Goal: Information Seeking & Learning: Check status

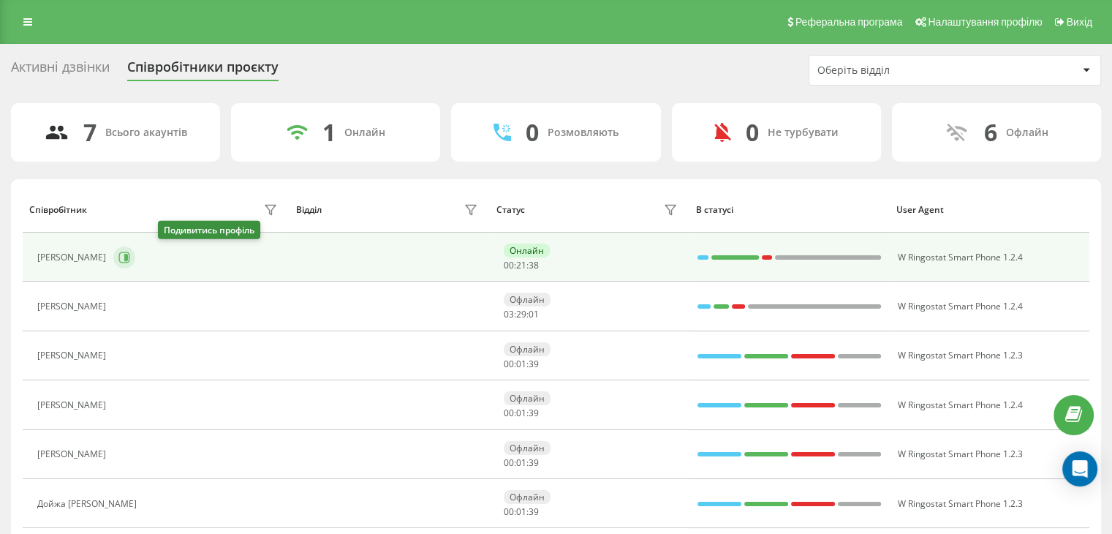
click at [130, 256] on icon at bounding box center [124, 257] width 12 height 12
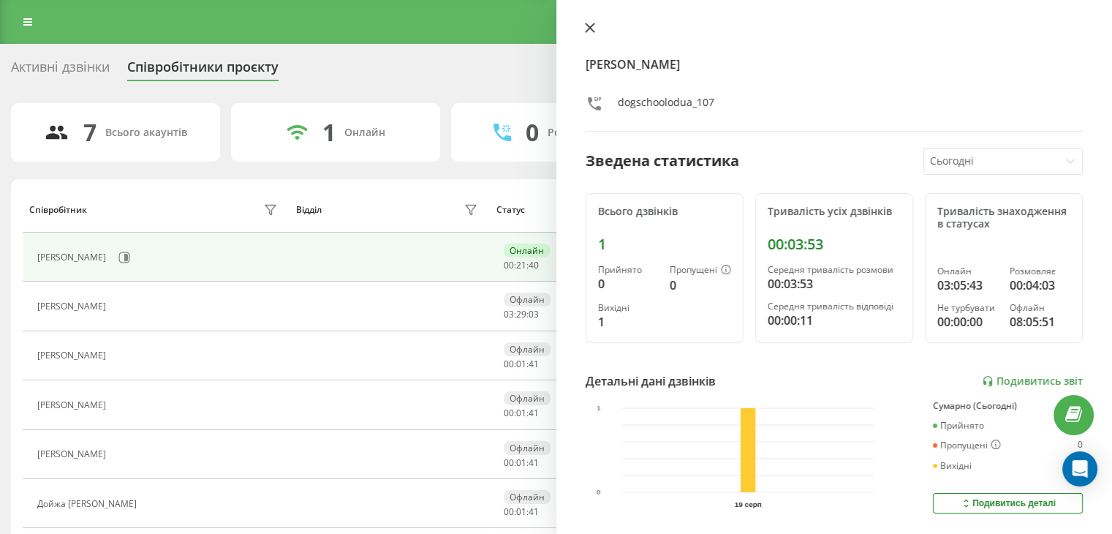
click at [585, 27] on icon at bounding box center [590, 28] width 10 height 10
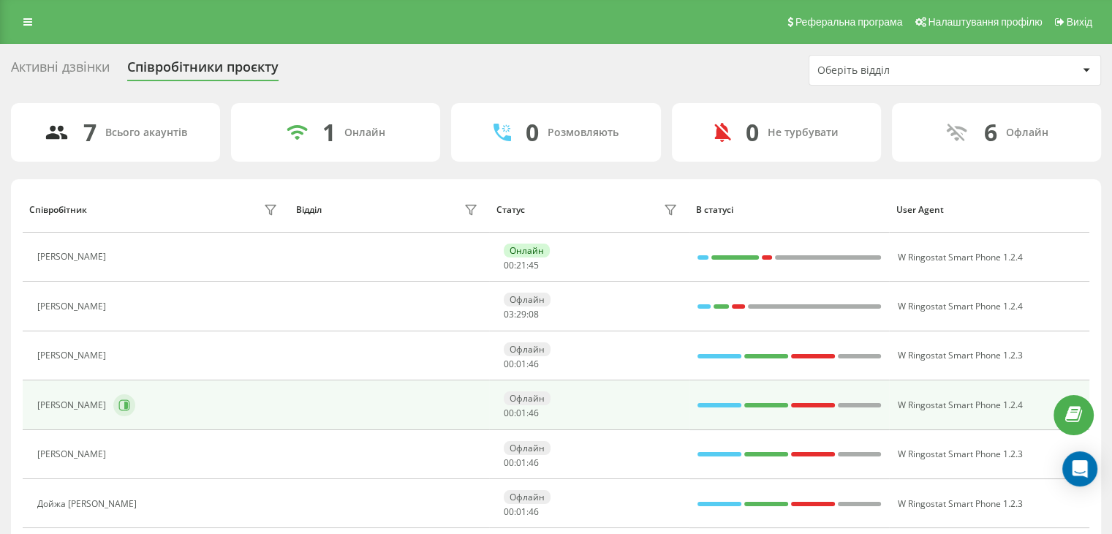
click at [124, 406] on icon at bounding box center [126, 404] width 4 height 7
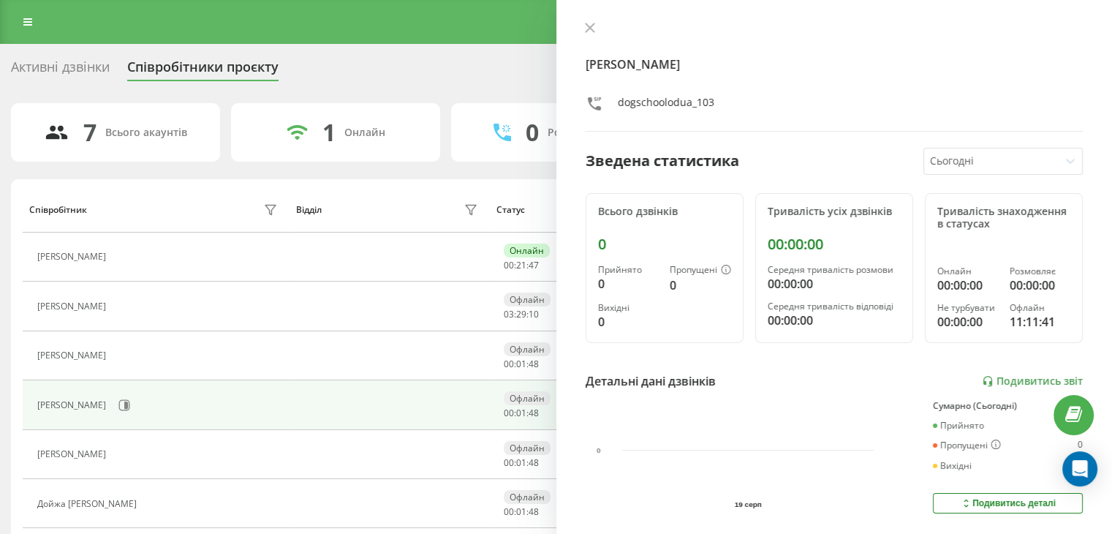
click at [972, 168] on div "Сьогодні" at bounding box center [991, 161] width 135 height 26
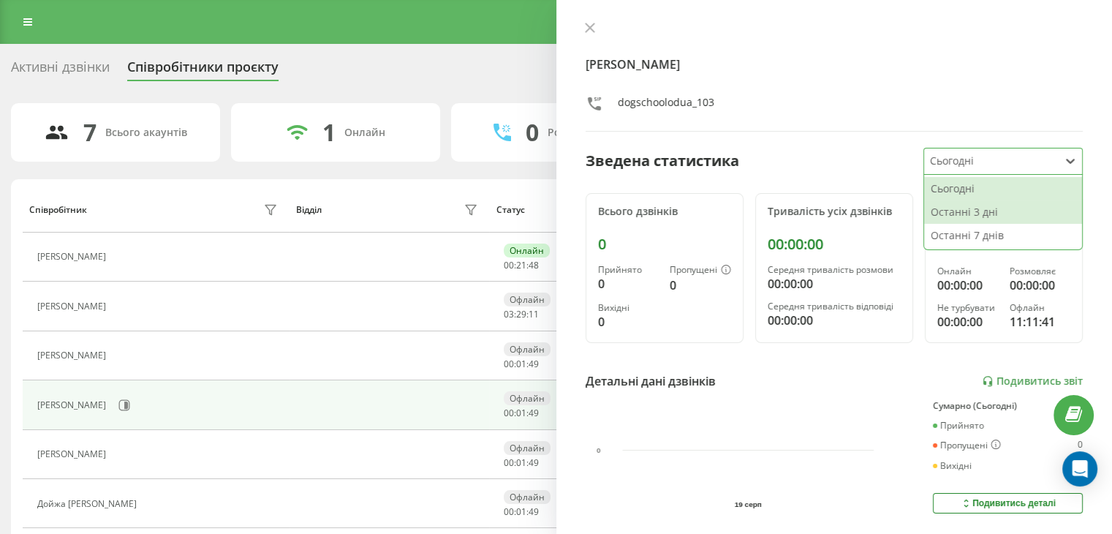
click at [972, 217] on div "Останні 3 дні" at bounding box center [1003, 211] width 158 height 23
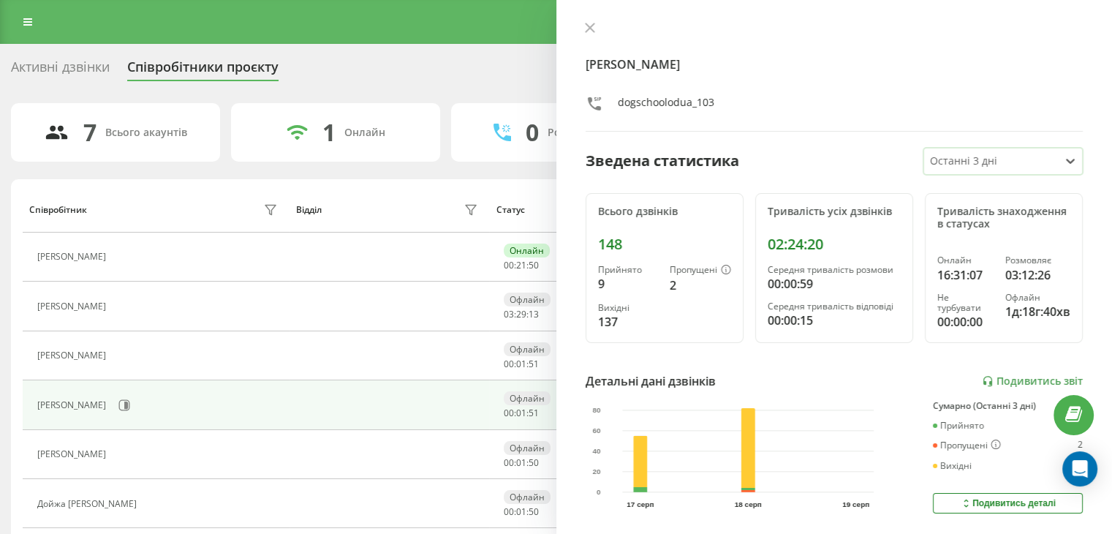
click at [968, 153] on div at bounding box center [992, 161] width 124 height 17
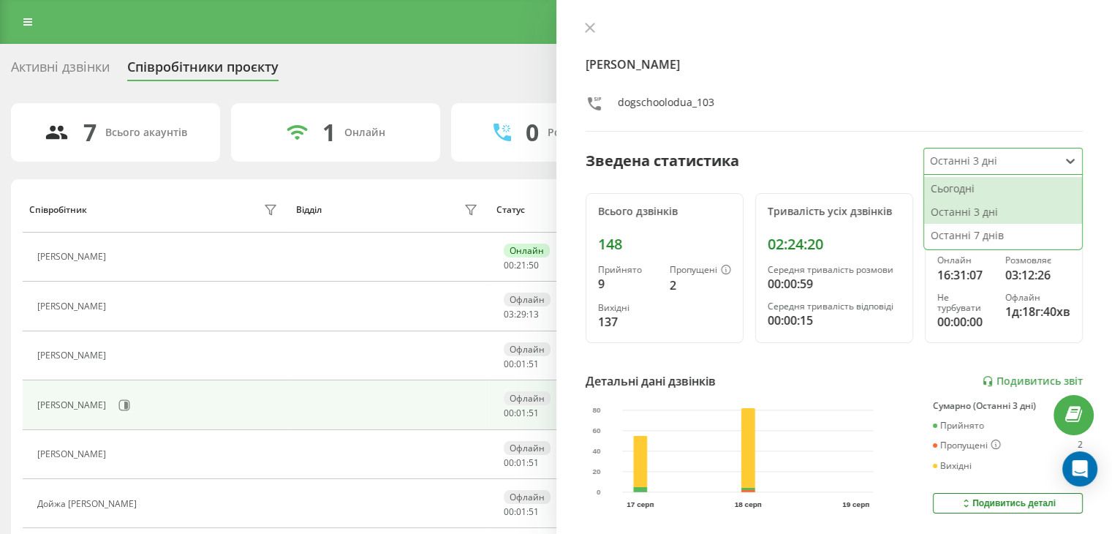
click at [968, 191] on div "Сьогодні" at bounding box center [1003, 188] width 158 height 23
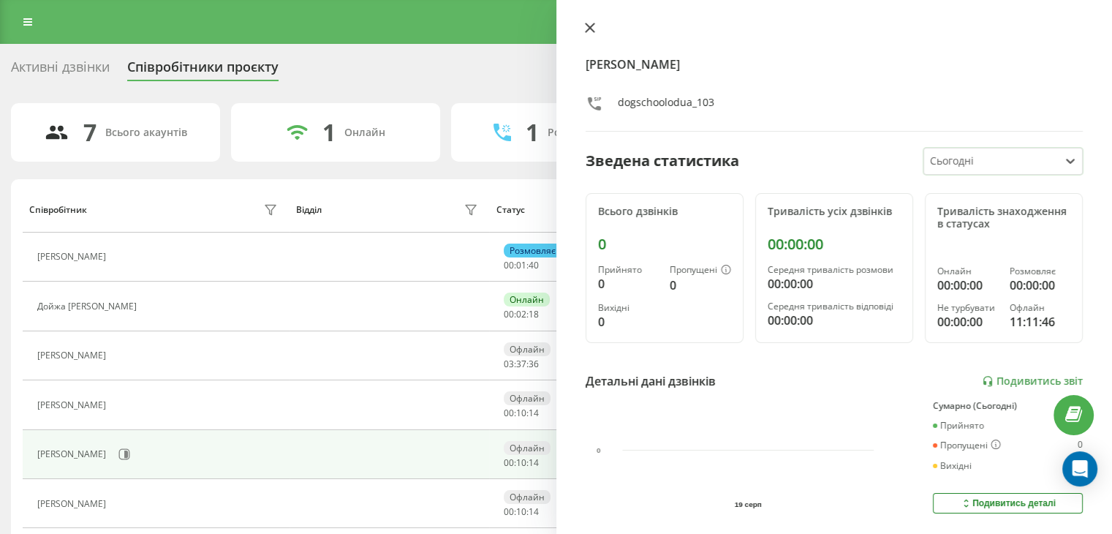
click at [585, 29] on icon at bounding box center [590, 28] width 10 height 10
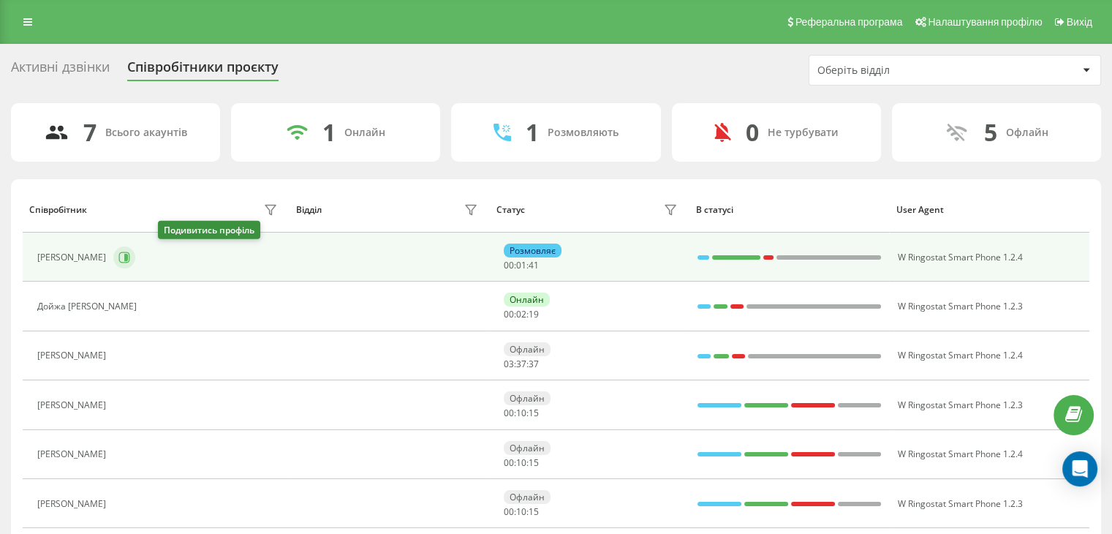
click at [130, 254] on icon at bounding box center [124, 257] width 12 height 12
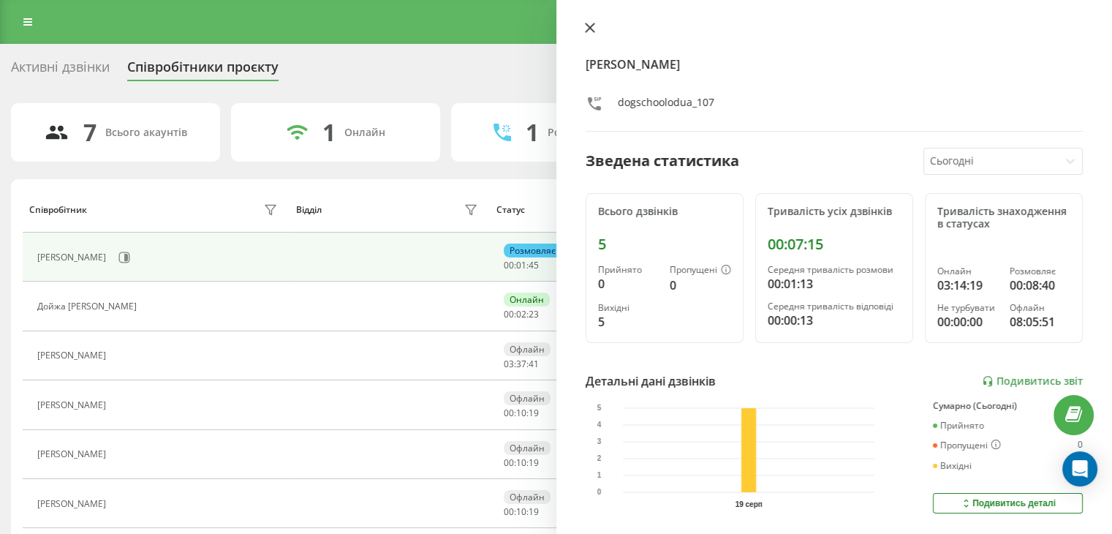
click at [591, 24] on icon at bounding box center [590, 28] width 10 height 10
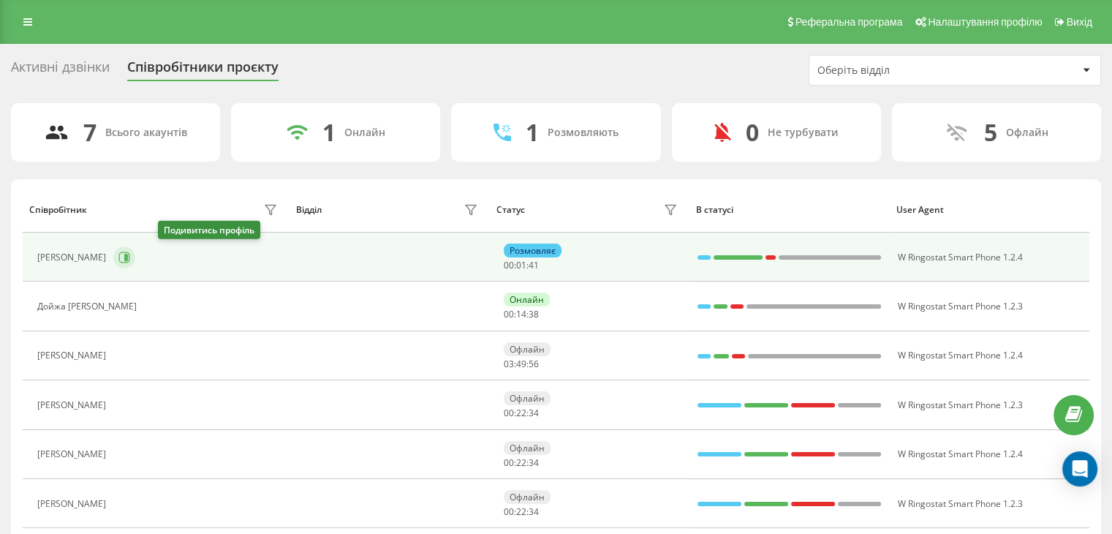
click at [128, 258] on icon at bounding box center [126, 257] width 4 height 7
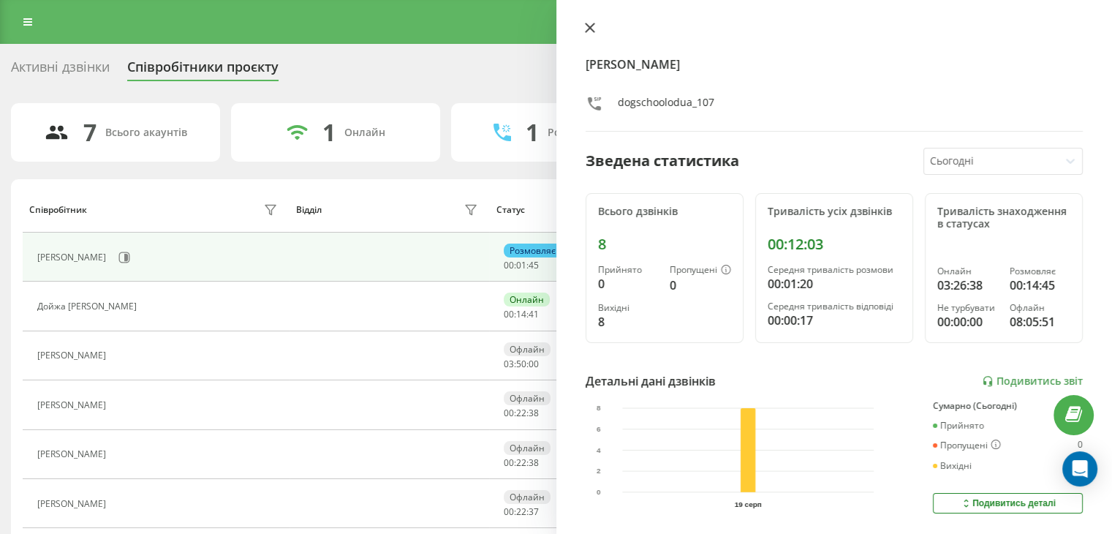
click at [588, 28] on icon at bounding box center [590, 28] width 10 height 10
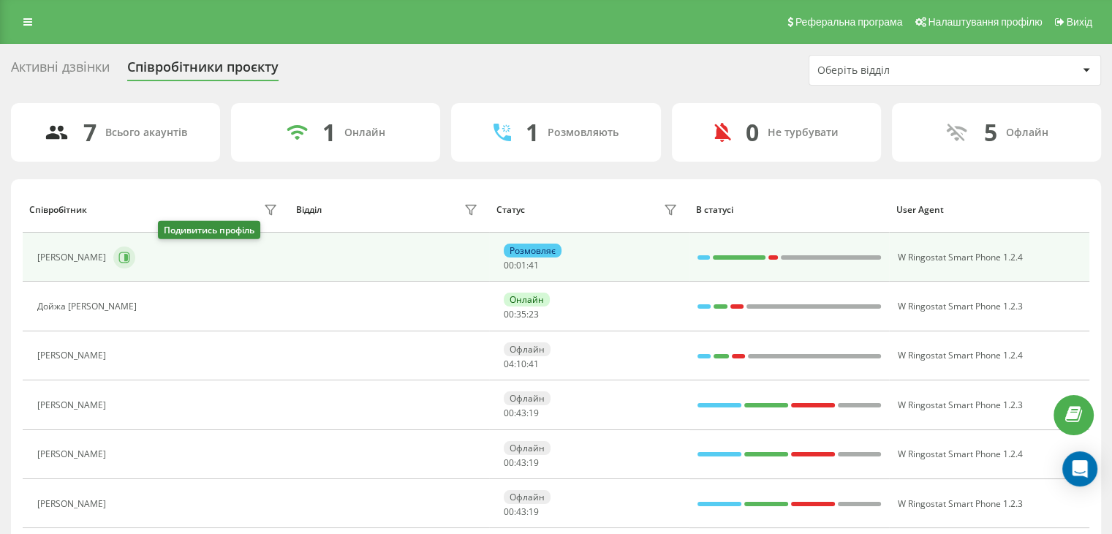
click at [130, 258] on icon at bounding box center [124, 257] width 12 height 12
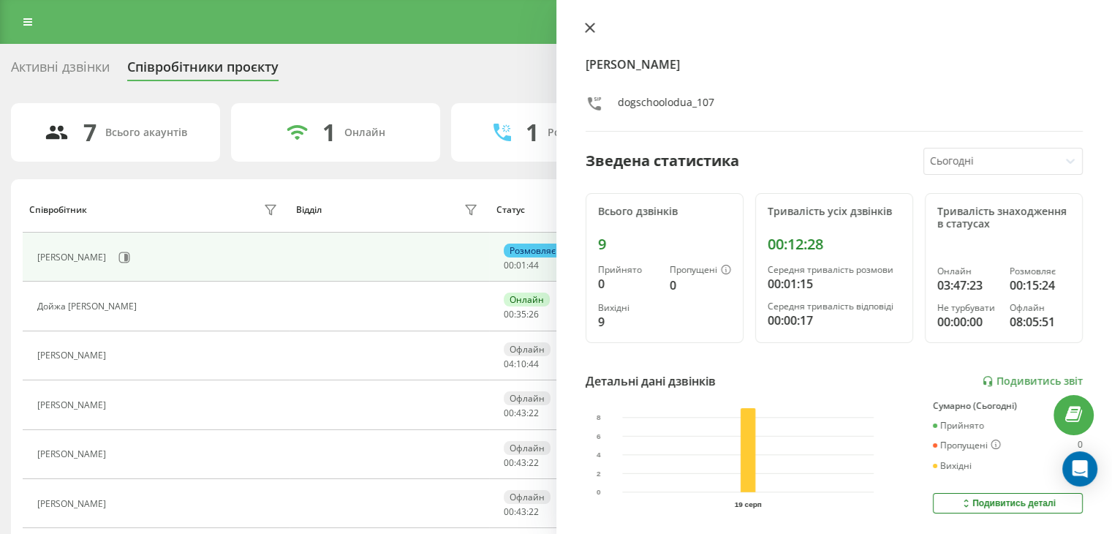
click at [590, 34] on button at bounding box center [589, 29] width 19 height 14
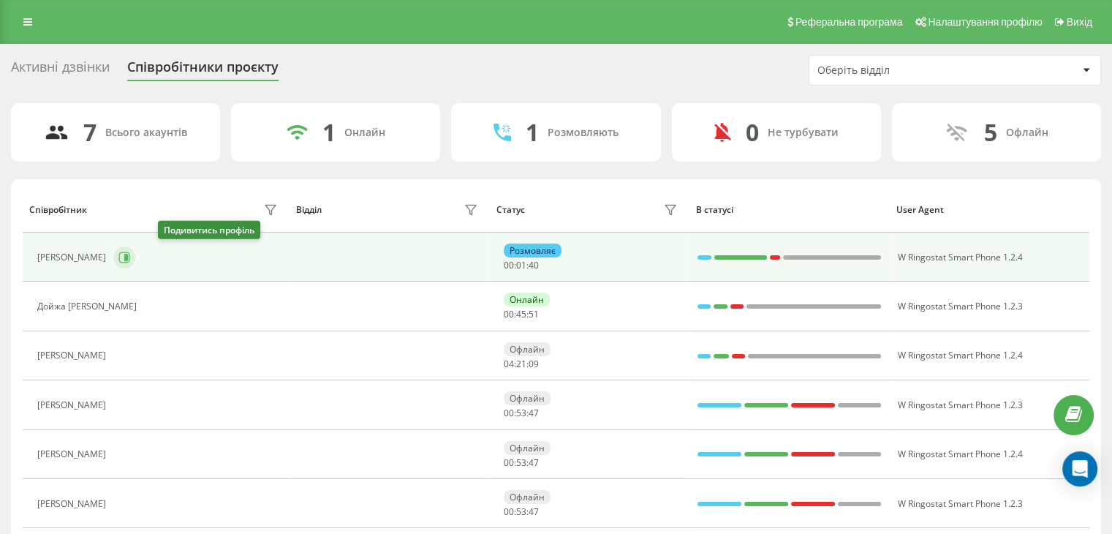
click at [130, 257] on icon at bounding box center [124, 257] width 12 height 12
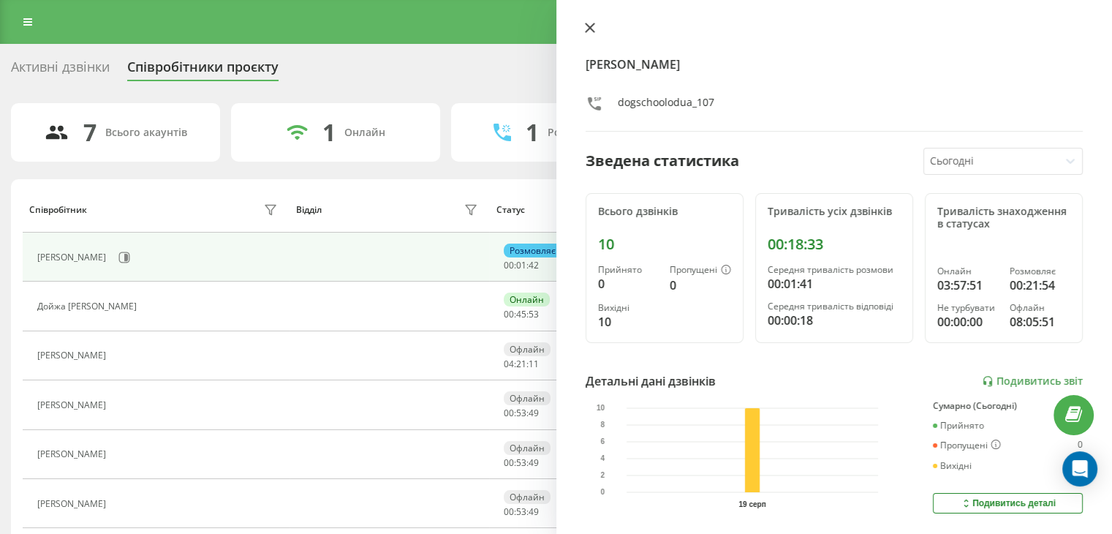
click at [591, 29] on icon at bounding box center [589, 27] width 9 height 9
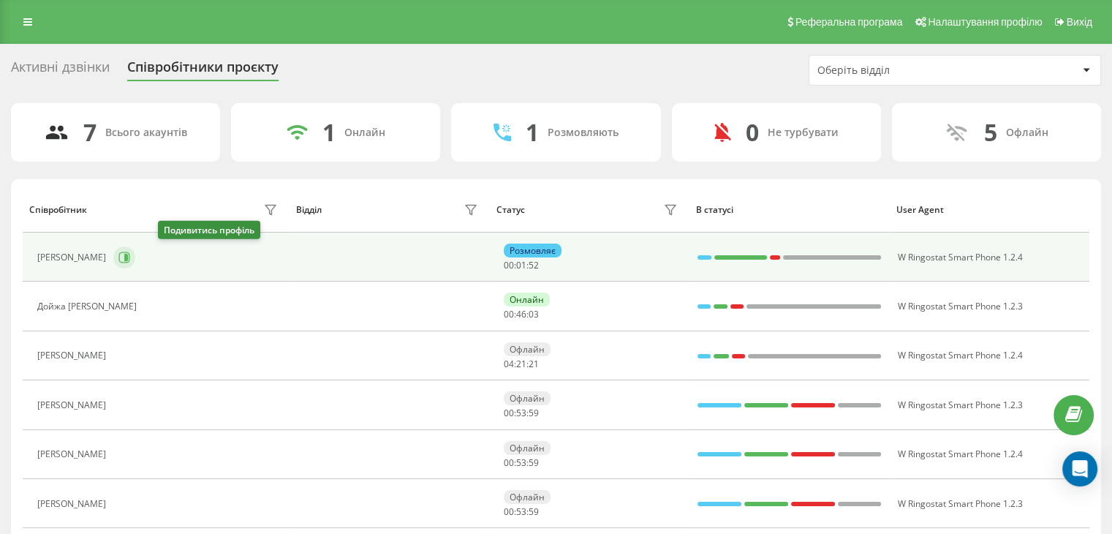
click at [130, 261] on icon at bounding box center [124, 256] width 11 height 11
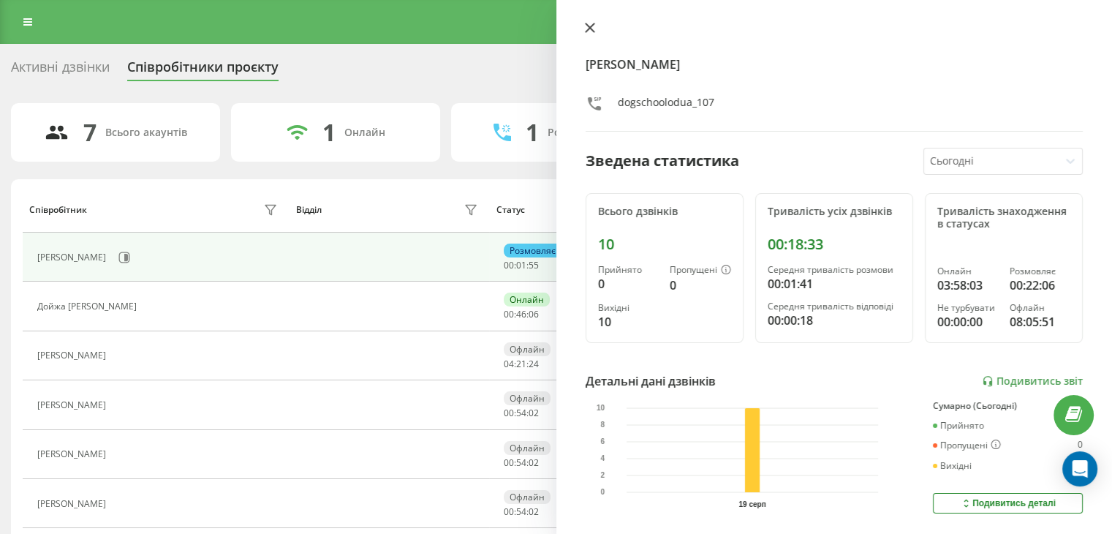
click at [594, 31] on icon at bounding box center [590, 28] width 10 height 10
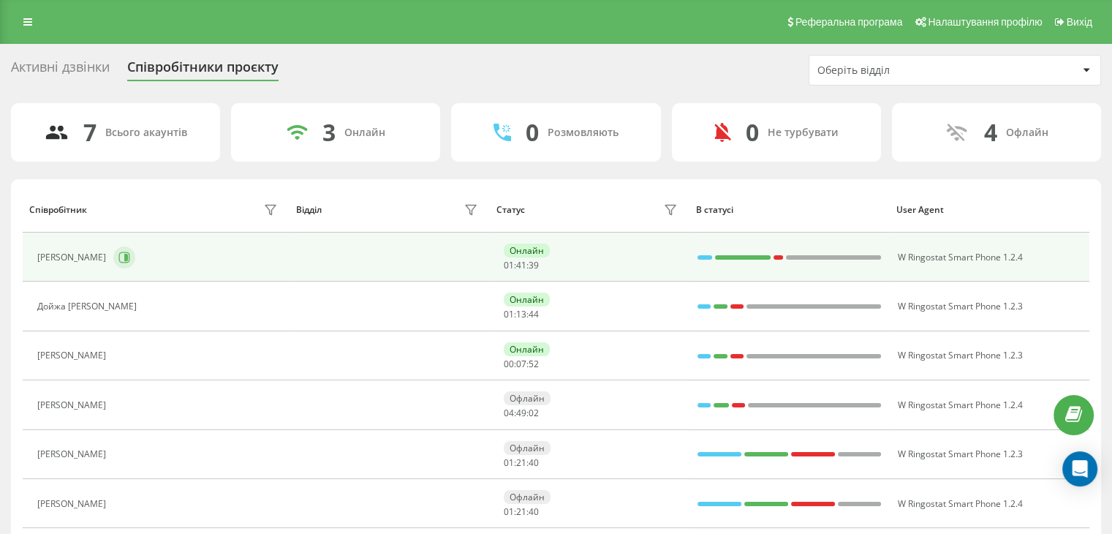
click at [130, 261] on icon at bounding box center [124, 256] width 11 height 11
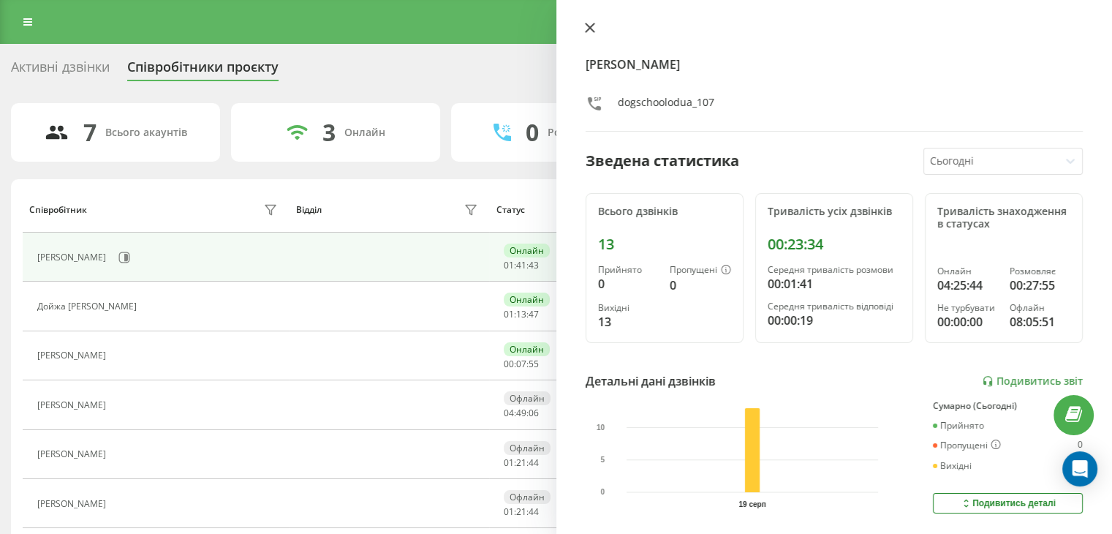
click at [585, 31] on icon at bounding box center [590, 28] width 10 height 10
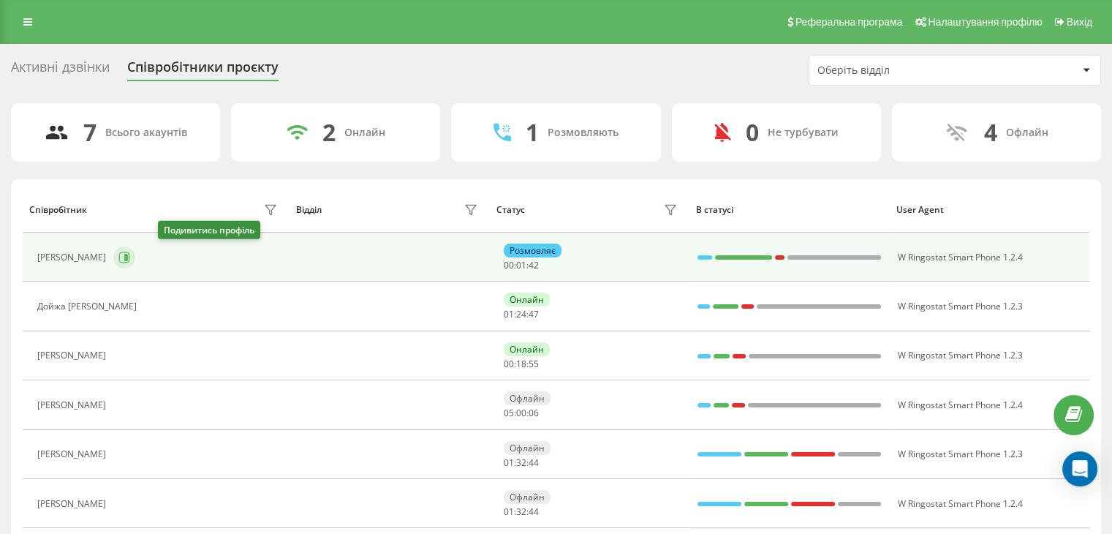
click at [130, 252] on icon at bounding box center [124, 256] width 11 height 11
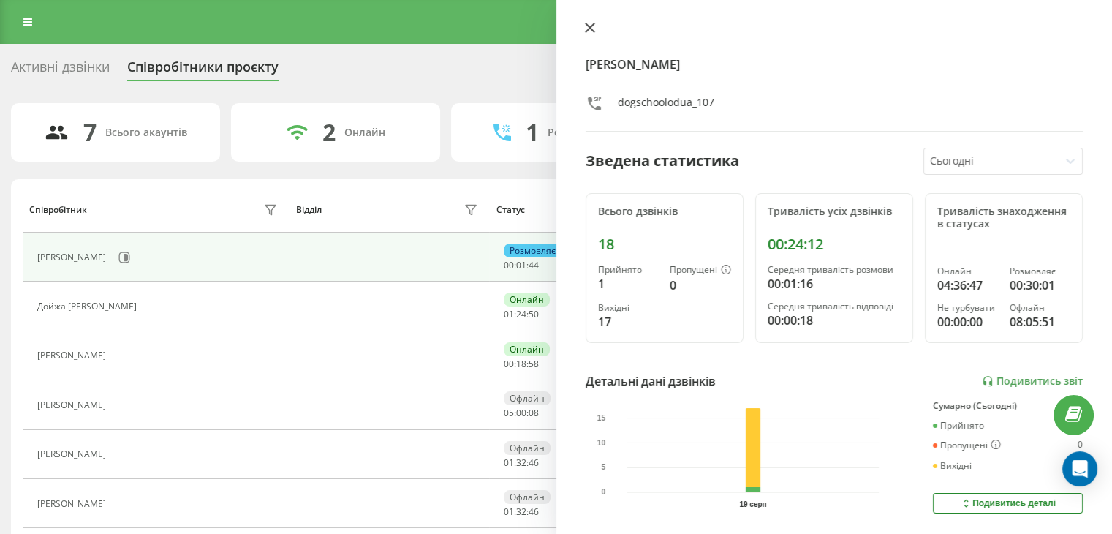
click at [582, 31] on button at bounding box center [589, 29] width 19 height 14
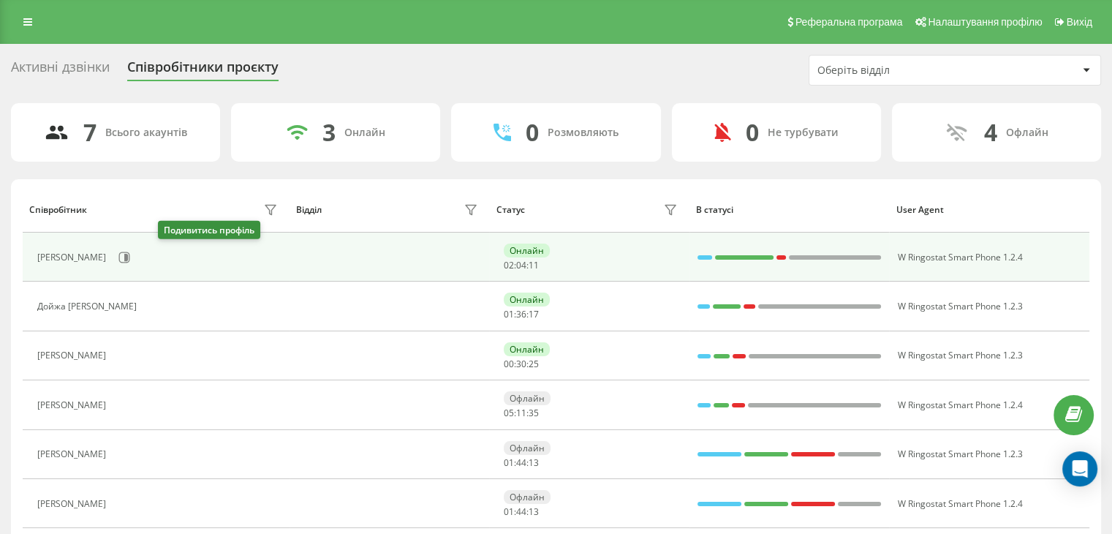
click at [181, 251] on div "[PERSON_NAME]" at bounding box center [159, 257] width 244 height 25
click at [135, 252] on button at bounding box center [124, 257] width 22 height 22
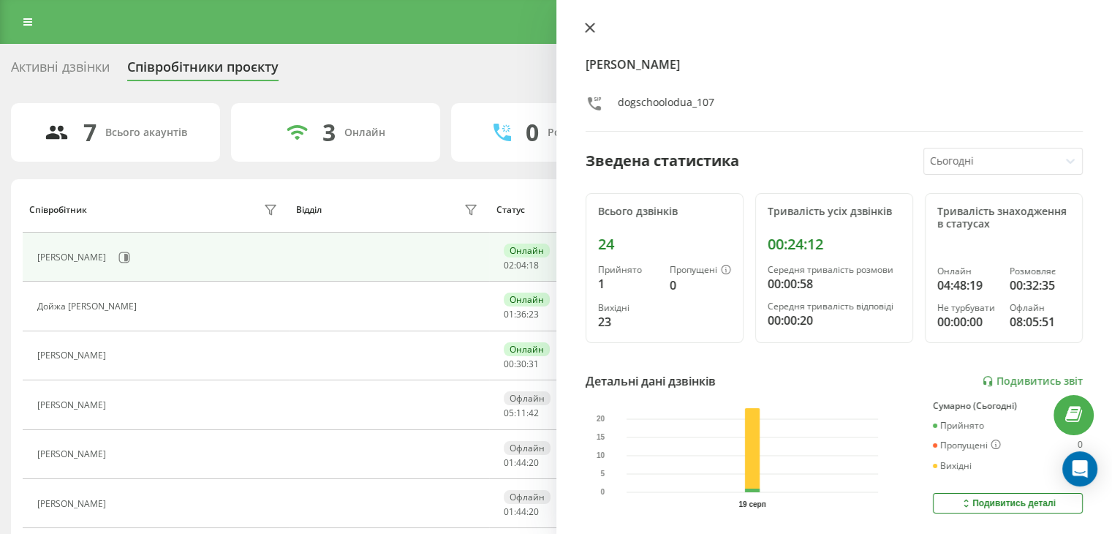
click at [588, 27] on icon at bounding box center [589, 27] width 9 height 9
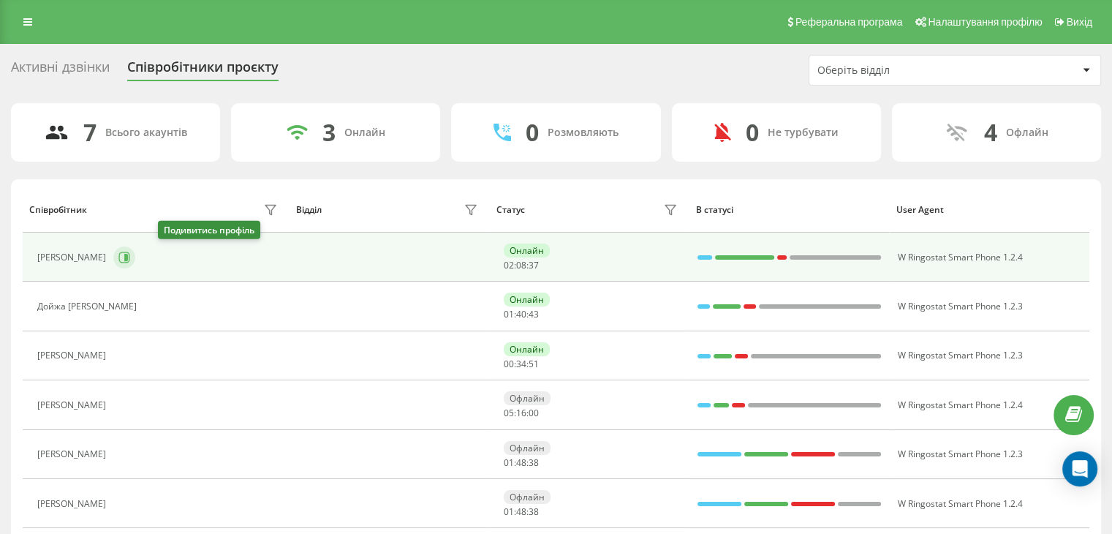
click at [128, 255] on icon at bounding box center [126, 257] width 4 height 7
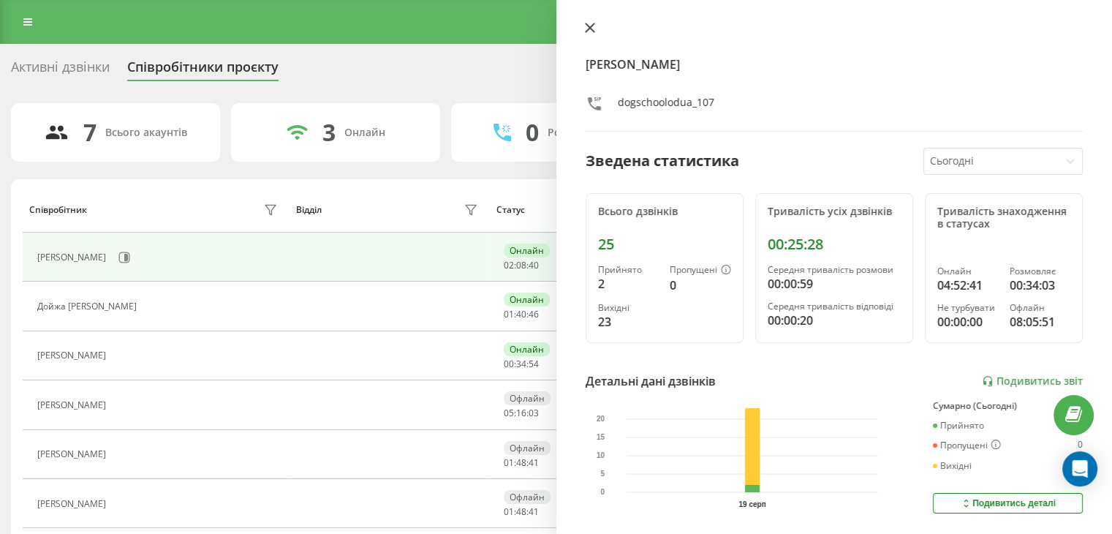
click at [585, 29] on icon at bounding box center [590, 28] width 10 height 10
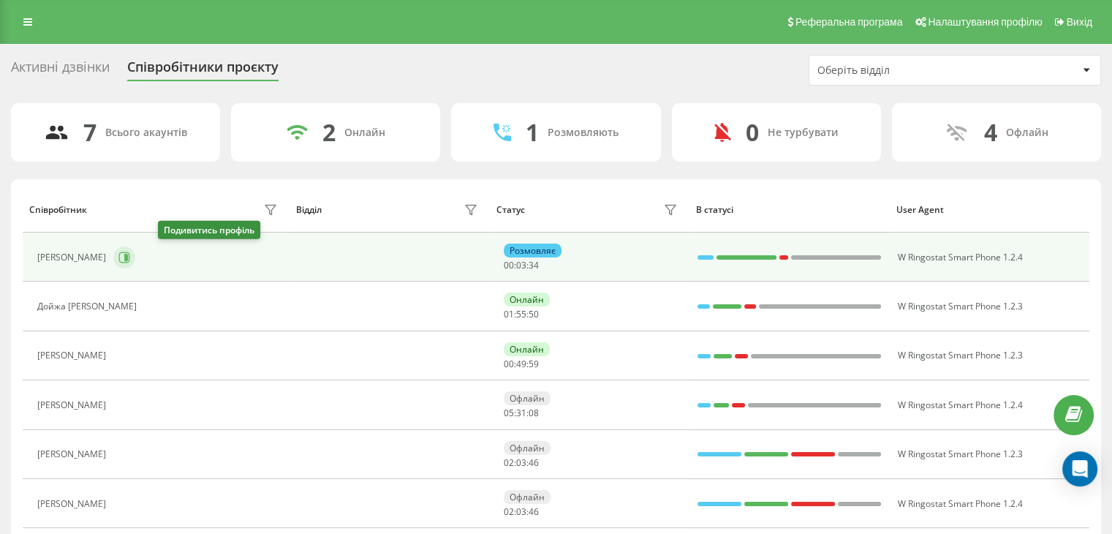
click at [128, 258] on icon at bounding box center [126, 257] width 4 height 7
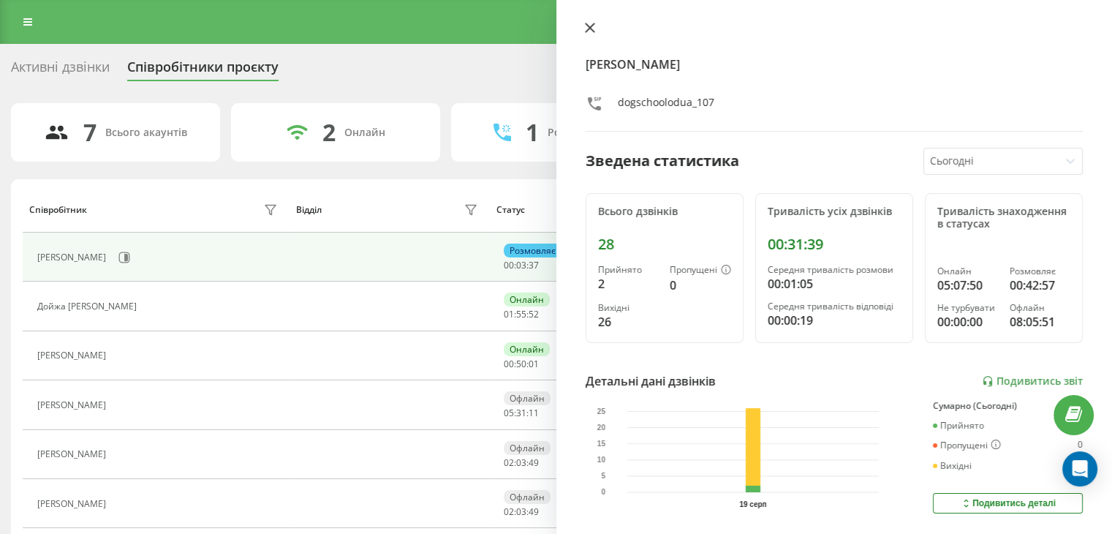
click at [586, 21] on div "[PERSON_NAME] dogschoolodua_107 Зведена статистика Сьогодні Всього дзвінків 28 …" at bounding box center [834, 267] width 556 height 534
click at [586, 29] on icon at bounding box center [590, 28] width 10 height 10
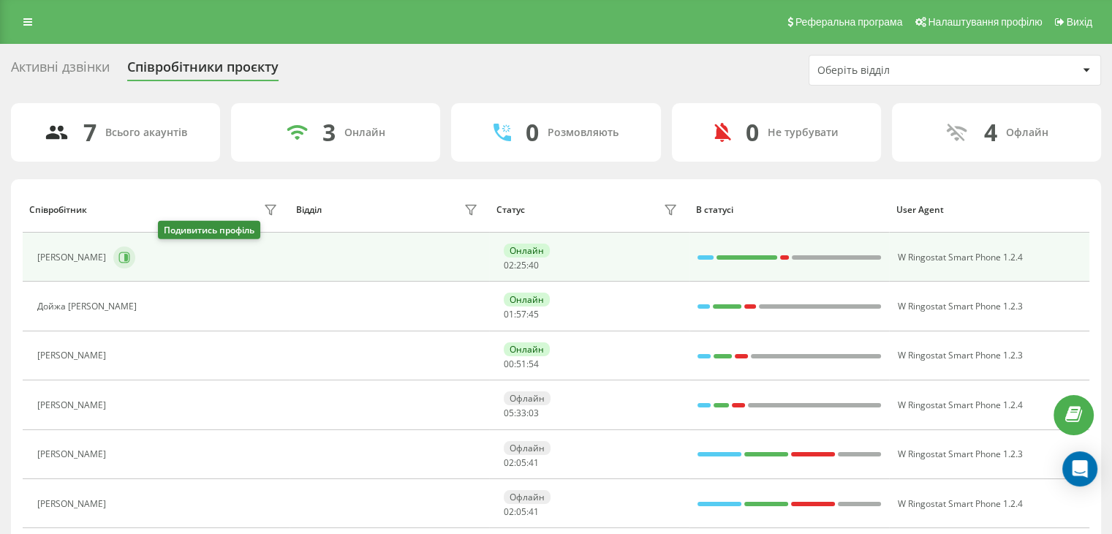
click at [130, 260] on icon at bounding box center [124, 257] width 12 height 12
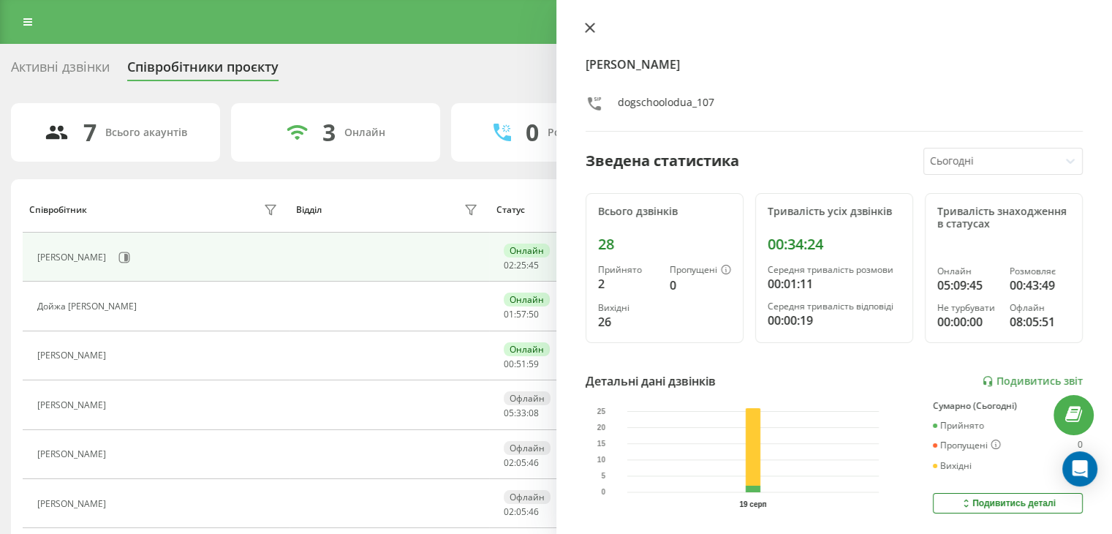
click at [591, 26] on icon at bounding box center [589, 27] width 9 height 9
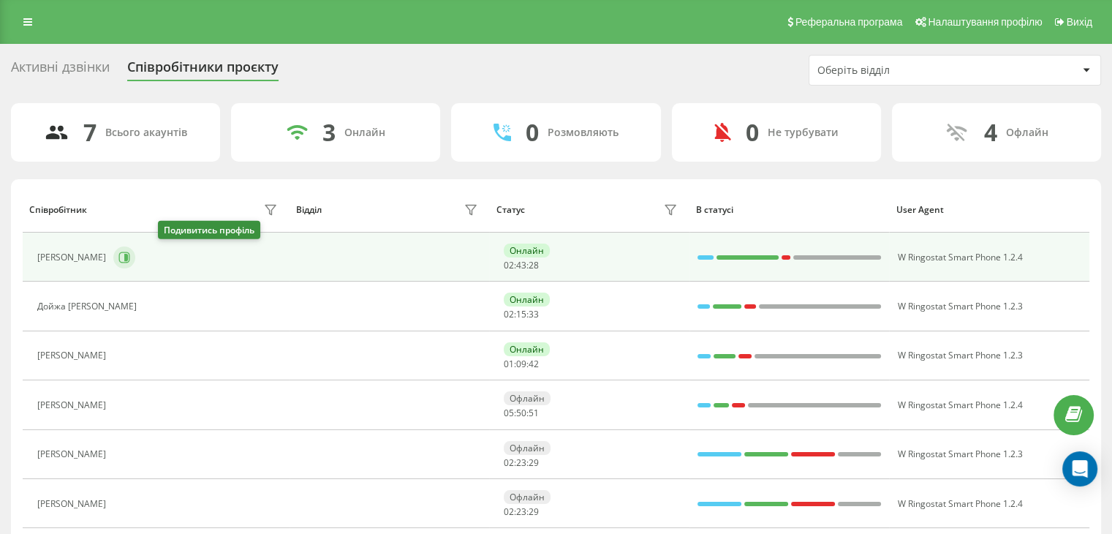
click at [130, 255] on icon at bounding box center [124, 257] width 12 height 12
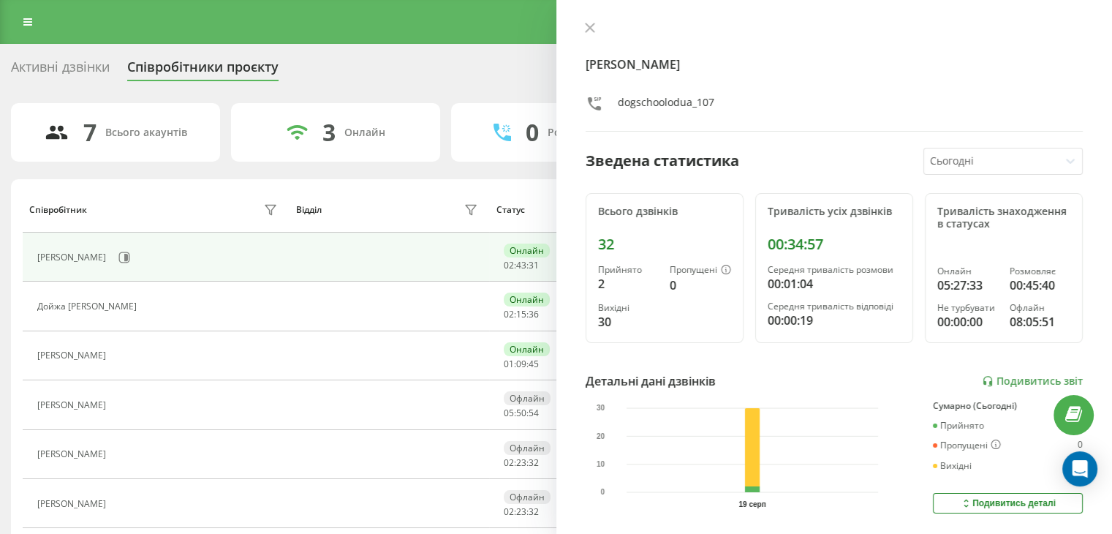
click at [573, 29] on div "[PERSON_NAME] dogschoolodua_107 Зведена статистика Сьогодні Всього дзвінків 32 …" at bounding box center [834, 267] width 556 height 534
click at [585, 29] on icon at bounding box center [590, 28] width 10 height 10
